Goal: Find specific page/section: Find specific page/section

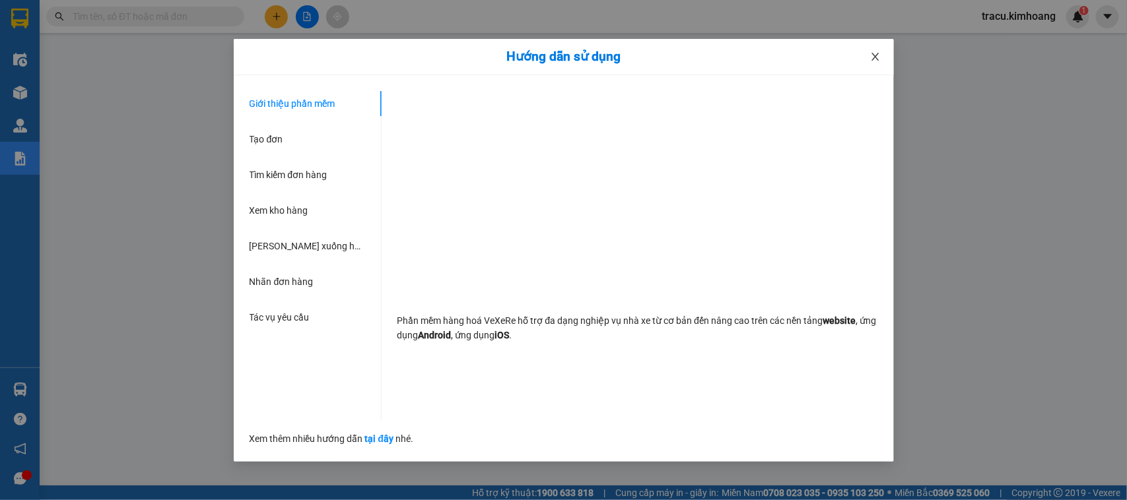
click at [876, 54] on icon "close" at bounding box center [874, 57] width 7 height 8
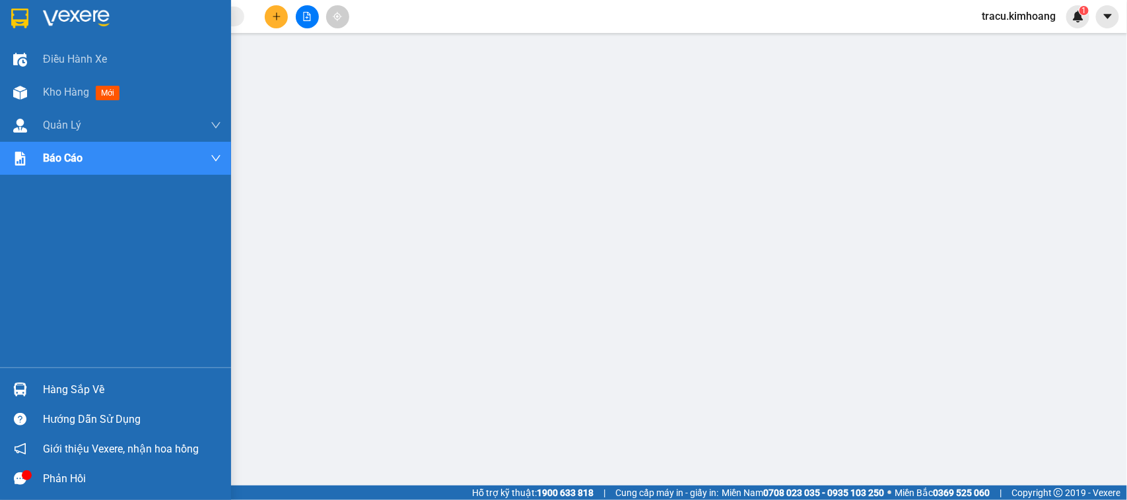
click at [55, 387] on div "Hàng sắp về" at bounding box center [132, 390] width 178 height 20
click at [13, 323] on div "Điều hành xe Kho hàng mới Quản [PERSON_NAME] lý chuyến Quản lý khách hàng mới B…" at bounding box center [115, 250] width 231 height 500
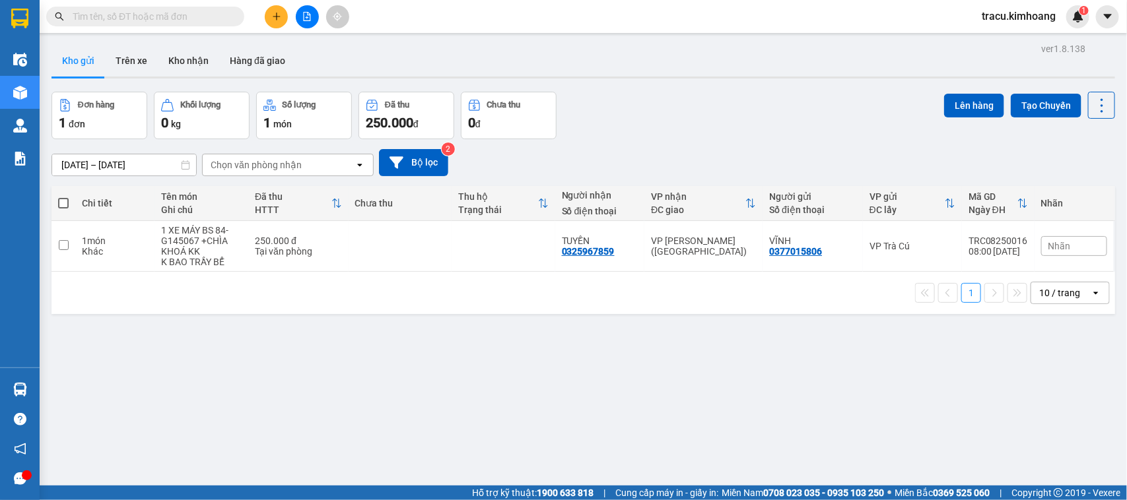
click at [179, 21] on input "text" at bounding box center [151, 16] width 156 height 15
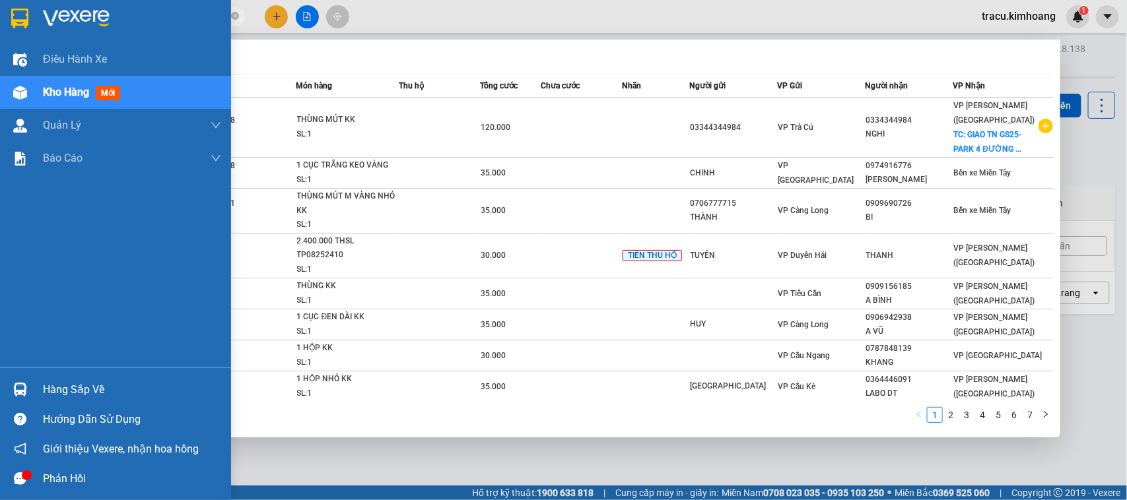
type input "50017"
click at [46, 380] on div "Hàng sắp về" at bounding box center [115, 390] width 231 height 30
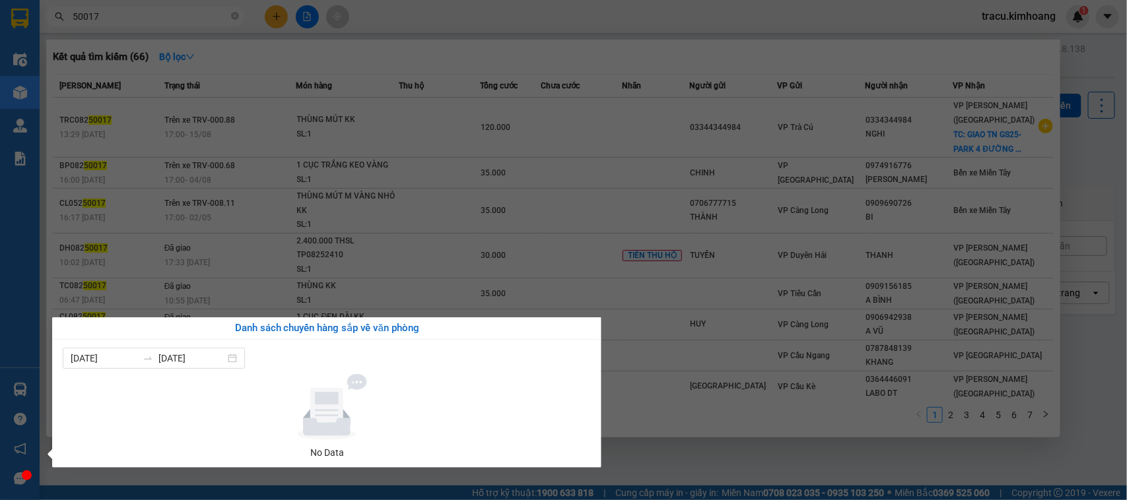
drag, startPoint x: 20, startPoint y: 320, endPoint x: 26, endPoint y: 309, distance: 13.0
click at [25, 315] on div "Điều hành xe Kho hàng mới Quản [PERSON_NAME] lý chuyến Quản lý khách hàng mới B…" at bounding box center [20, 250] width 40 height 500
